Goal: Navigation & Orientation: Understand site structure

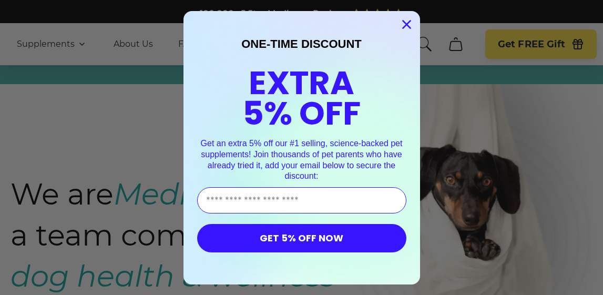
click at [410, 24] on circle "Close dialog" at bounding box center [406, 23] width 17 height 17
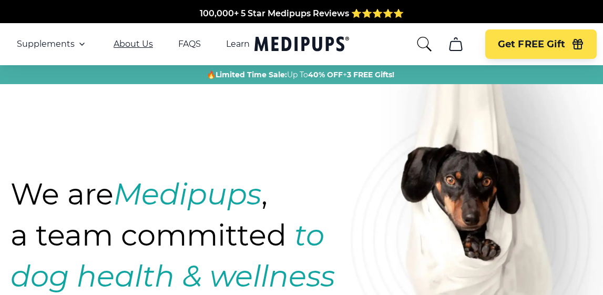
click at [142, 46] on link "About Us" at bounding box center [133, 44] width 39 height 11
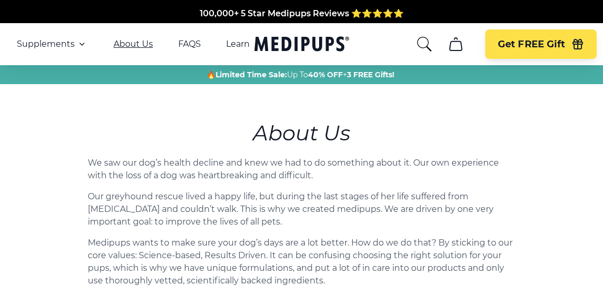
click at [142, 46] on link "About Us" at bounding box center [133, 44] width 39 height 11
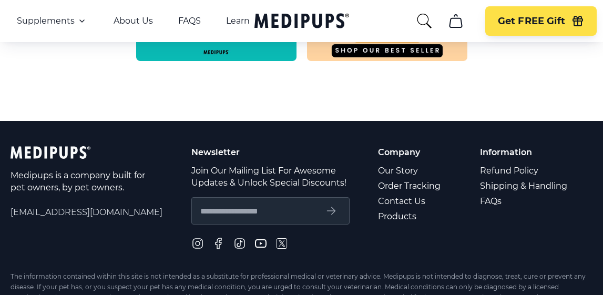
scroll to position [679, 0]
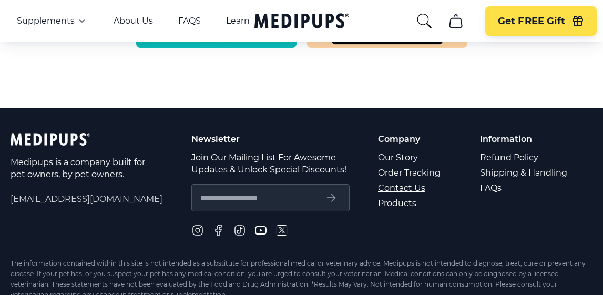
click at [414, 192] on link "Contact Us" at bounding box center [410, 187] width 64 height 15
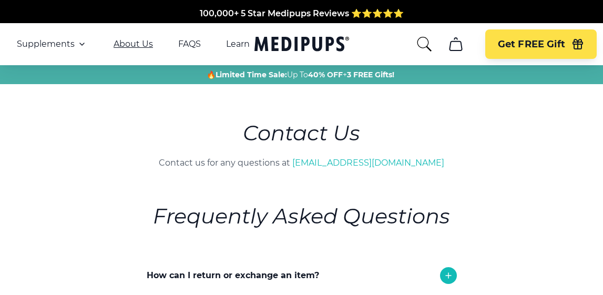
click at [128, 46] on link "About Us" at bounding box center [133, 44] width 39 height 11
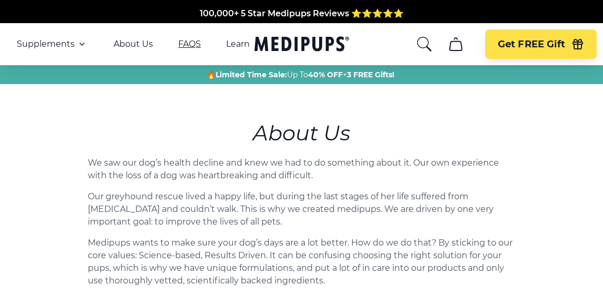
click at [186, 45] on link "FAQS" at bounding box center [189, 44] width 23 height 11
